Goal: Task Accomplishment & Management: Use online tool/utility

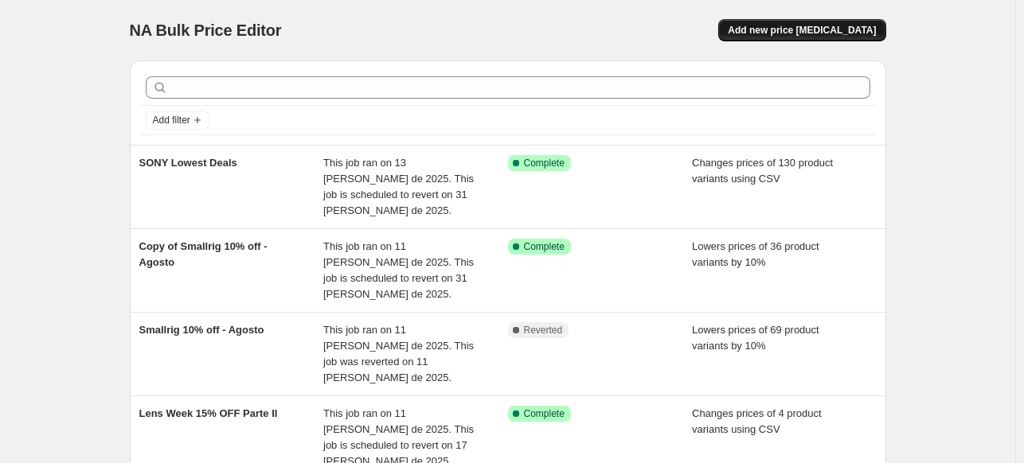
click at [870, 25] on span "Add new price [MEDICAL_DATA]" at bounding box center [802, 30] width 148 height 13
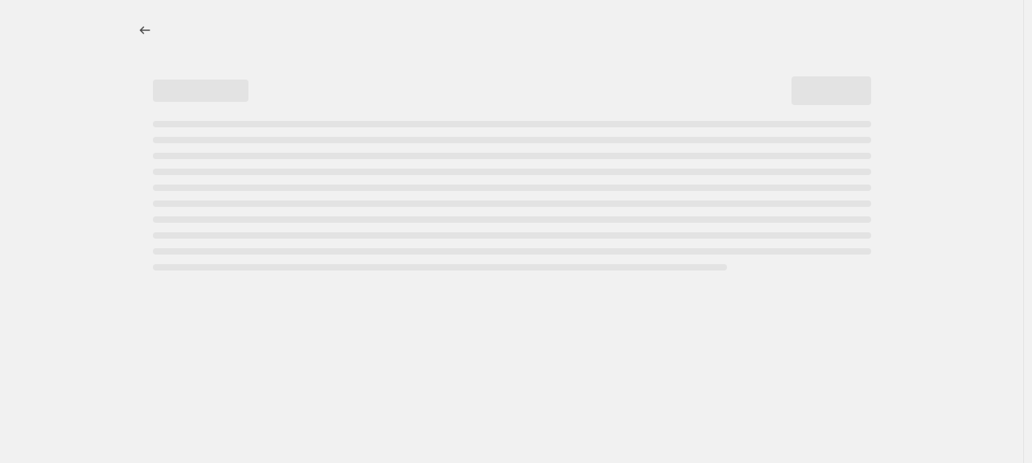
select select "percentage"
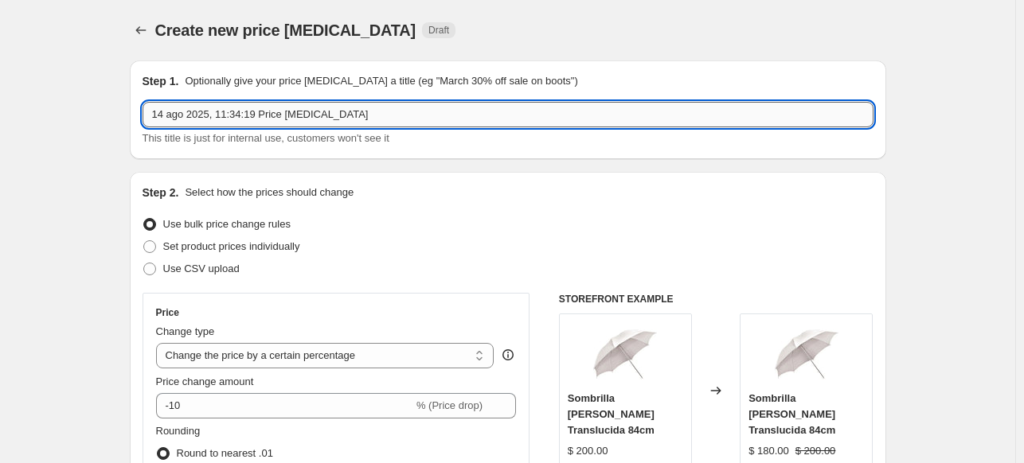
click at [464, 115] on input "14 ago 2025, 11:34:19 Price change job" at bounding box center [507, 114] width 731 height 25
click at [194, 274] on span "Use CSV upload" at bounding box center [201, 269] width 76 height 12
click at [144, 263] on input "Use CSV upload" at bounding box center [143, 263] width 1 height 1
radio input "true"
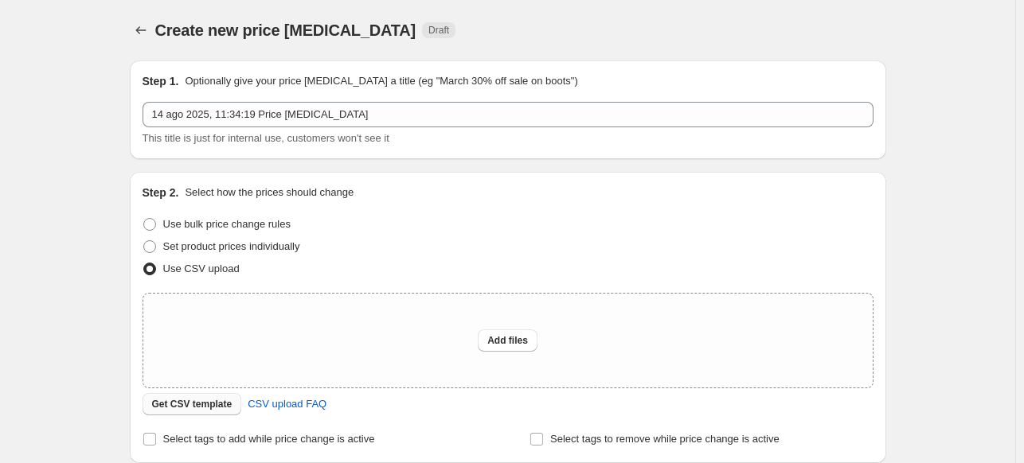
click at [223, 405] on span "Get CSV template" at bounding box center [192, 404] width 80 height 13
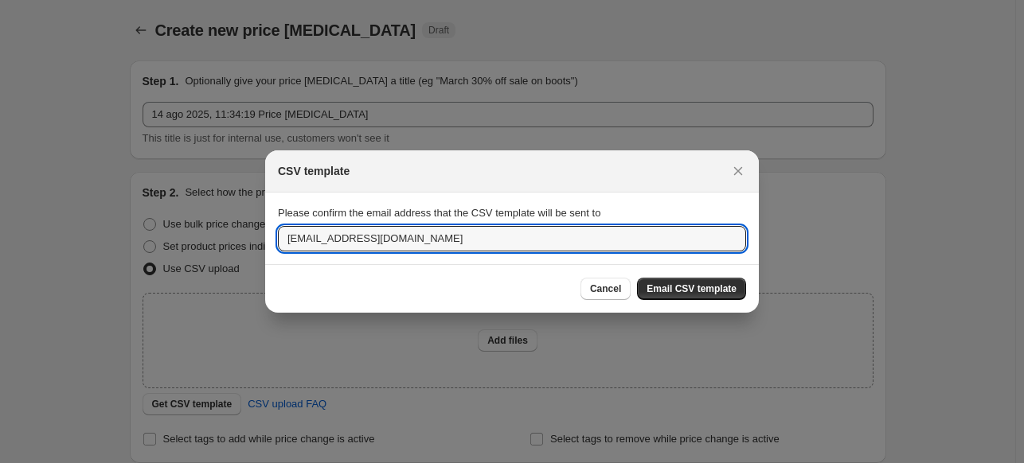
drag, startPoint x: 314, startPoint y: 241, endPoint x: 206, endPoint y: 241, distance: 108.3
type input "mfernanda@profoto.com.mx"
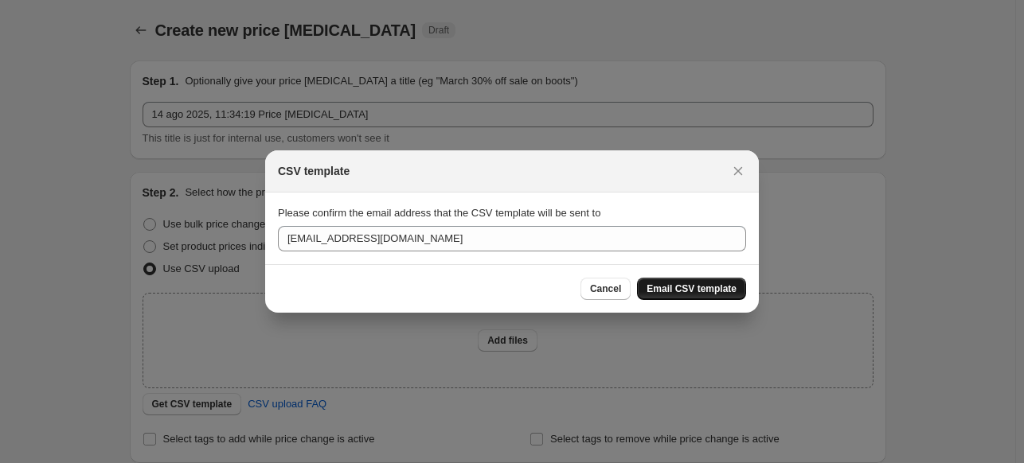
click at [720, 284] on span "Email CSV template" at bounding box center [691, 289] width 90 height 13
